Goal: Task Accomplishment & Management: Manage account settings

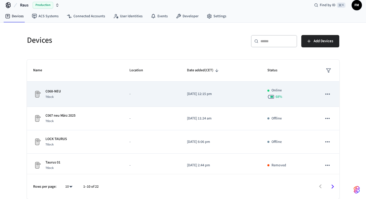
scroll to position [5, 0]
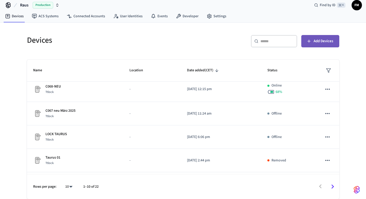
click at [316, 42] on span "Add Devices" at bounding box center [324, 41] width 20 height 7
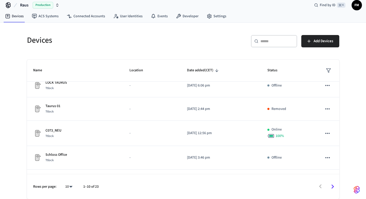
scroll to position [0, 0]
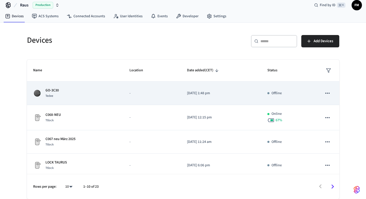
click at [57, 91] on p "GO-3C30" at bounding box center [51, 90] width 13 height 5
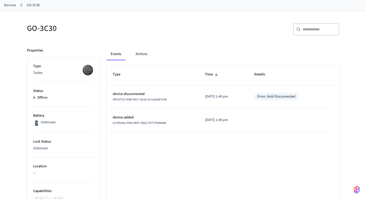
scroll to position [24, 0]
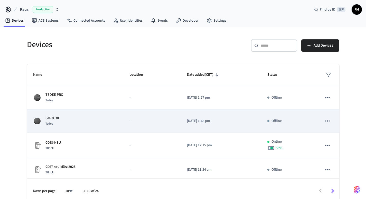
click at [330, 121] on icon "sticky table" at bounding box center [327, 120] width 7 height 7
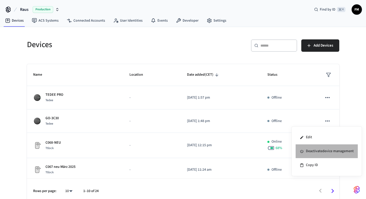
click at [312, 151] on li "Deactivate device management" at bounding box center [327, 151] width 62 height 14
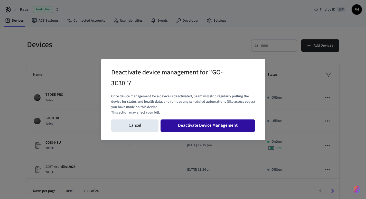
click at [194, 125] on button "Deactivate Device Management" at bounding box center [208, 125] width 95 height 12
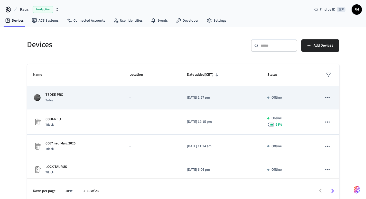
click at [274, 100] on td "Offline" at bounding box center [288, 97] width 55 height 23
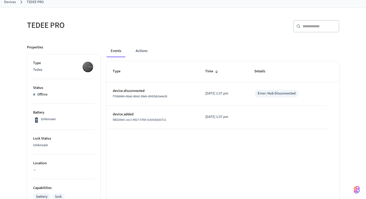
scroll to position [32, 0]
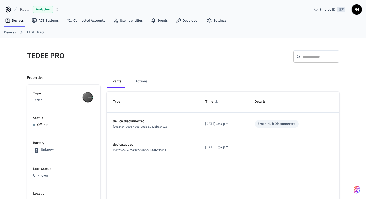
click at [49, 129] on li "Status Offline" at bounding box center [63, 121] width 61 height 25
click at [40, 127] on p "Offline" at bounding box center [42, 124] width 10 height 5
click at [90, 135] on li "Battery Unknown" at bounding box center [63, 147] width 61 height 26
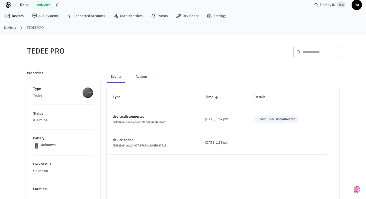
scroll to position [6, 0]
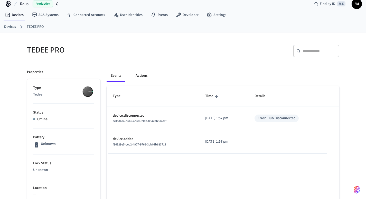
click at [143, 77] on button "Actions" at bounding box center [141, 75] width 20 height 12
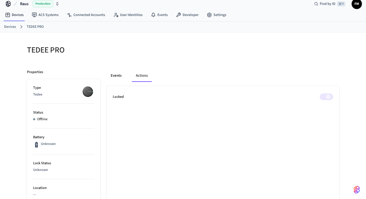
click at [117, 74] on button "Events" at bounding box center [116, 75] width 19 height 12
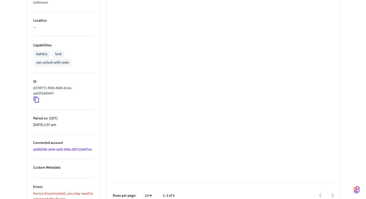
scroll to position [152, 0]
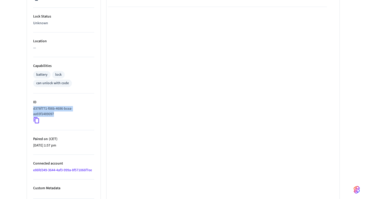
drag, startPoint x: 58, startPoint y: 114, endPoint x: 33, endPoint y: 110, distance: 25.2
click at [33, 110] on p "d378f771-f06b-4686-bcea-aa93f1489097" at bounding box center [62, 111] width 59 height 11
copy p "d378f771-f06b-4686-bcea-aa93f1489097"
click at [157, 140] on div "Type Time Details device.disconnected f7068484-d6a6-4b6d-99eb-8042bb3a4e28 2025…" at bounding box center [223, 83] width 233 height 289
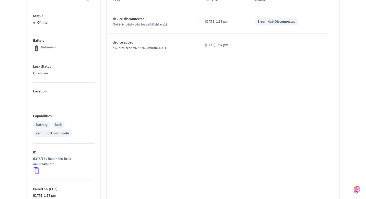
scroll to position [0, 0]
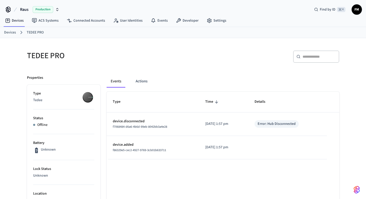
click at [181, 51] on div "​ ​" at bounding box center [259, 55] width 159 height 23
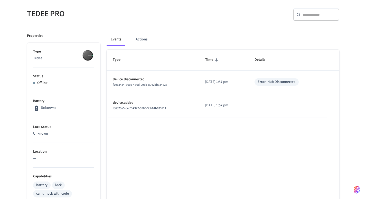
scroll to position [36, 0]
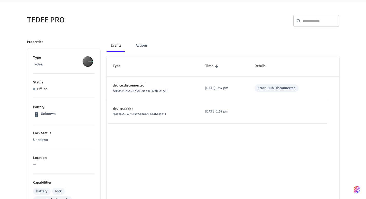
click at [120, 141] on div "Type Time Details device.disconnected f7068484-d6a6-4b6d-99eb-8042bb3a4e28 2025…" at bounding box center [223, 200] width 233 height 289
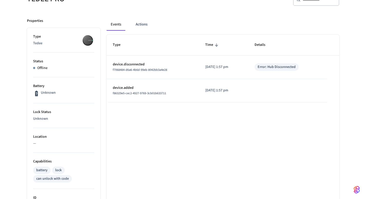
scroll to position [60, 0]
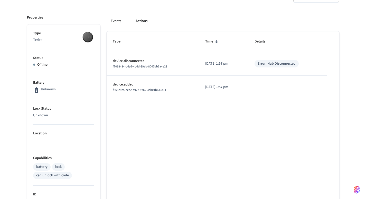
click at [143, 21] on button "Actions" at bounding box center [141, 21] width 20 height 12
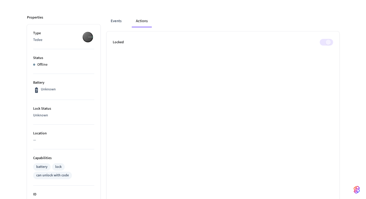
click at [329, 41] on span at bounding box center [326, 42] width 13 height 7
click at [323, 41] on span at bounding box center [326, 42] width 13 height 7
click at [120, 19] on button "Events" at bounding box center [116, 21] width 19 height 12
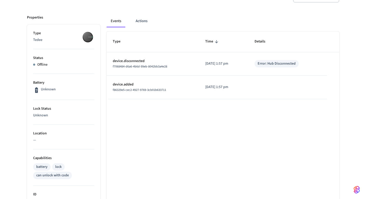
click at [26, 124] on div "Properties Type Tedee Status Offline Battery Unknown Lock Status Unknown Locati…" at bounding box center [61, 164] width 80 height 311
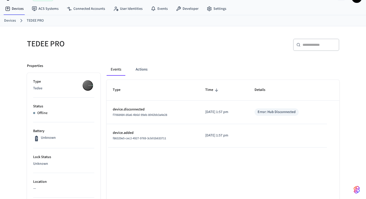
scroll to position [0, 0]
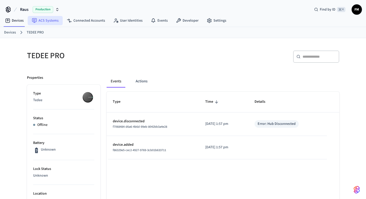
click at [36, 20] on icon at bounding box center [34, 20] width 5 height 5
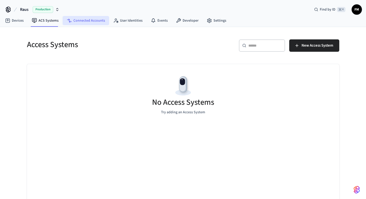
click at [91, 22] on link "Connected Accounts" at bounding box center [86, 20] width 46 height 9
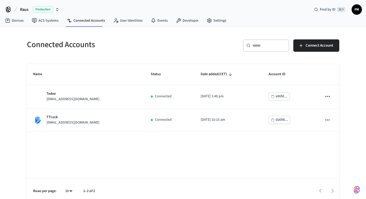
click at [166, 165] on div "Name Status Date added (CET) Account ID Tedee operations@raus.life Connected 20…" at bounding box center [183, 133] width 312 height 139
click at [123, 148] on div "Name Status Date added (CET) Account ID Tedee operations@raus.life Connected 20…" at bounding box center [183, 133] width 312 height 139
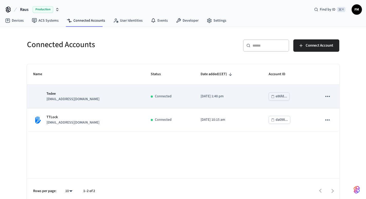
click at [65, 98] on p "operations@raus.life" at bounding box center [72, 98] width 53 height 5
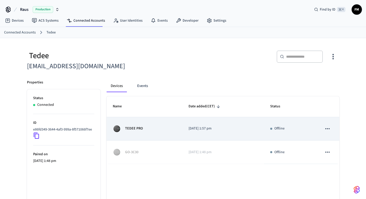
click at [272, 130] on div "Offline" at bounding box center [290, 128] width 40 height 5
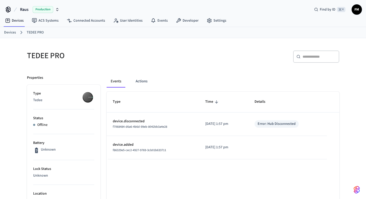
click at [276, 124] on div "Error: Hub Disconnected" at bounding box center [277, 123] width 38 height 5
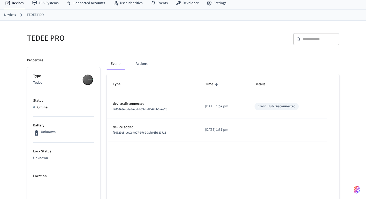
scroll to position [20, 0]
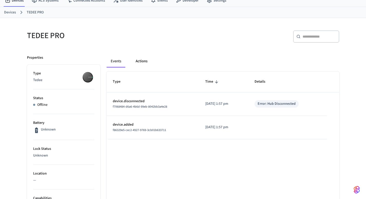
click at [144, 60] on button "Actions" at bounding box center [141, 61] width 20 height 12
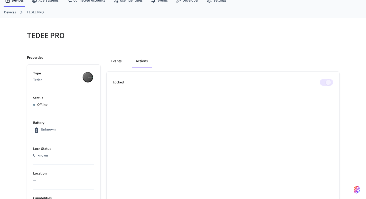
click at [117, 61] on button "Events" at bounding box center [116, 61] width 19 height 12
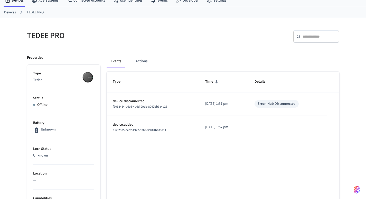
click at [11, 12] on link "Devices" at bounding box center [10, 12] width 12 height 5
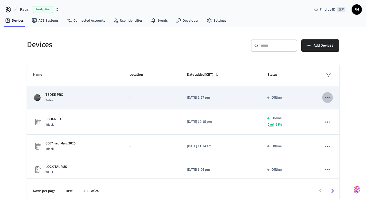
click at [328, 97] on icon "sticky table" at bounding box center [327, 97] width 7 height 7
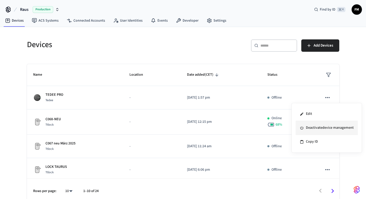
click at [320, 127] on li "Deactivate device management" at bounding box center [327, 128] width 62 height 14
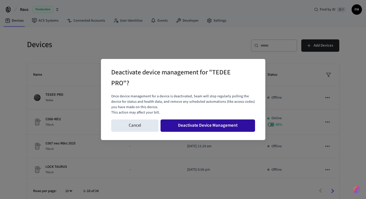
click at [215, 124] on button "Deactivate Device Management" at bounding box center [208, 125] width 95 height 12
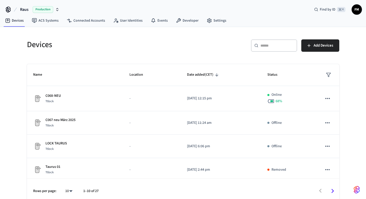
click at [14, 102] on div "Devices ​ ​ Add Devices Name Location Date added (CET) Status C068-NEU Ttlock -…" at bounding box center [183, 115] width 366 height 176
click at [316, 44] on span "Add Devices" at bounding box center [324, 45] width 20 height 7
click at [12, 83] on div "Devices ​ ​ Add Devices Name Location Date added (CET) Status C068-NEU Ttlock -…" at bounding box center [183, 115] width 366 height 176
click at [46, 21] on link "ACS Systems" at bounding box center [45, 20] width 35 height 9
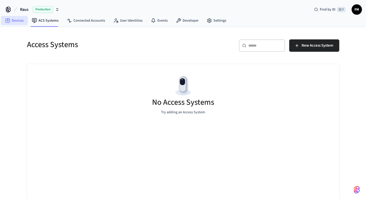
click at [11, 20] on link "Devices" at bounding box center [14, 20] width 27 height 9
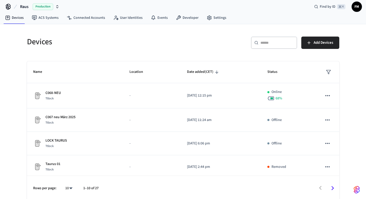
scroll to position [4, 0]
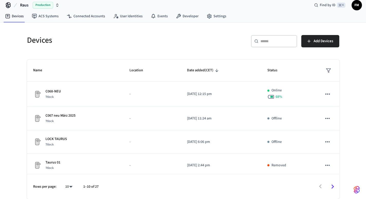
click at [332, 185] on icon "Go to next page" at bounding box center [332, 186] width 3 height 4
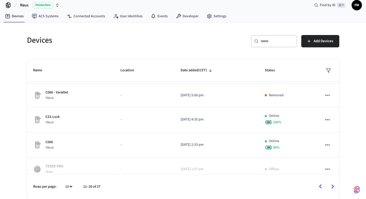
scroll to position [111, 0]
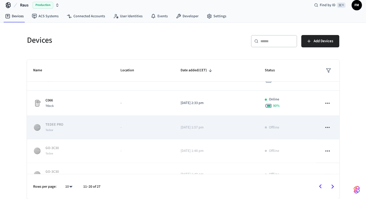
click at [261, 127] on td "Offline" at bounding box center [288, 127] width 58 height 23
click at [328, 126] on icon "sticky table" at bounding box center [327, 127] width 7 height 7
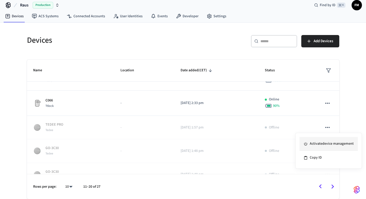
click at [324, 145] on li "Activate device management" at bounding box center [328, 144] width 58 height 14
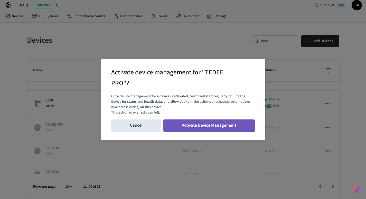
click at [236, 123] on button "Activate Device Management" at bounding box center [209, 125] width 92 height 12
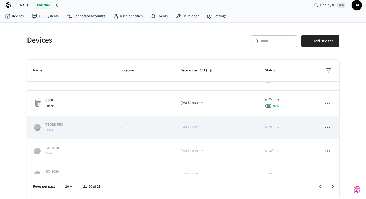
scroll to position [137, 0]
click at [328, 128] on icon "sticky table" at bounding box center [327, 127] width 7 height 7
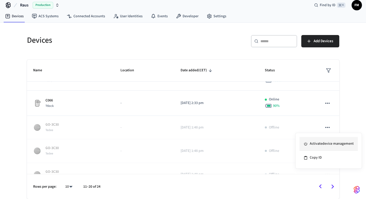
click at [321, 144] on li "Activate device management" at bounding box center [328, 144] width 58 height 14
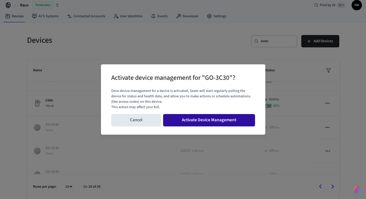
click at [215, 121] on button "Activate Device Management" at bounding box center [209, 120] width 92 height 12
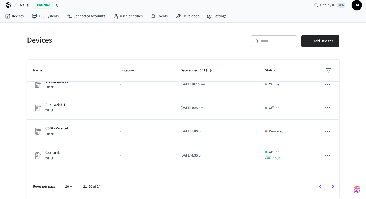
scroll to position [0, 0]
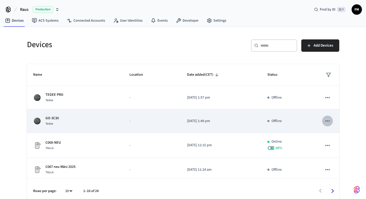
click at [327, 120] on icon "sticky table" at bounding box center [327, 120] width 7 height 7
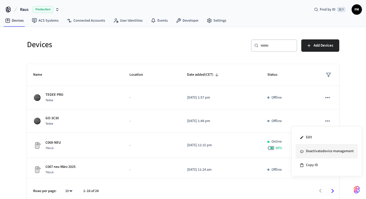
click at [316, 152] on li "Deactivate device management" at bounding box center [327, 151] width 62 height 14
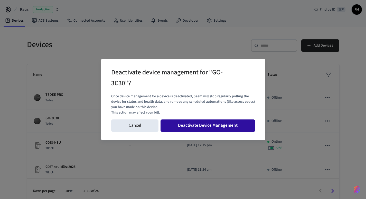
click at [230, 123] on button "Deactivate Device Management" at bounding box center [208, 125] width 95 height 12
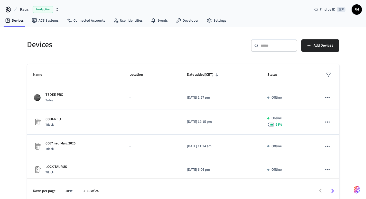
scroll to position [4, 0]
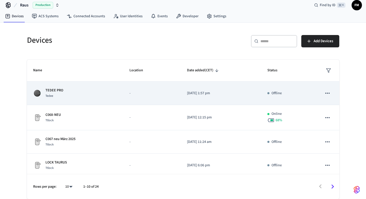
click at [57, 91] on p "TEDEE PRO" at bounding box center [54, 90] width 18 height 5
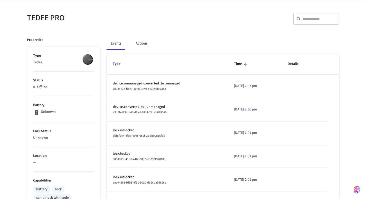
scroll to position [37, 0]
click at [35, 84] on li "Status Offline" at bounding box center [63, 84] width 61 height 25
click at [42, 91] on li "Status Offline" at bounding box center [63, 84] width 61 height 25
click at [181, 29] on div "​ ​" at bounding box center [259, 18] width 159 height 23
click at [178, 29] on div "TEDEE PRO" at bounding box center [100, 18] width 159 height 23
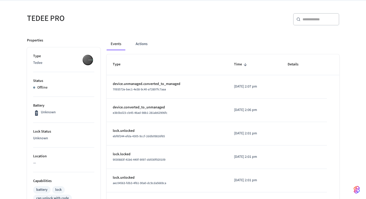
click at [178, 29] on div "TEDEE PRO" at bounding box center [100, 18] width 159 height 23
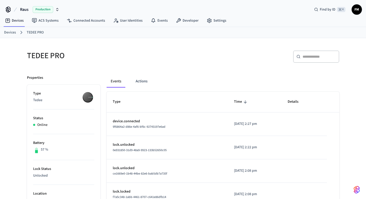
click at [163, 57] on h5 "TEDEE PRO" at bounding box center [103, 55] width 153 height 11
click at [128, 59] on h5 "TEDEE PRO" at bounding box center [103, 55] width 153 height 11
click at [12, 32] on link "Devices" at bounding box center [10, 32] width 12 height 5
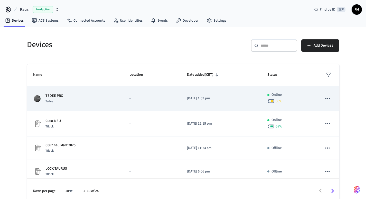
click at [280, 96] on p "Online" at bounding box center [276, 94] width 10 height 5
